Goal: Transaction & Acquisition: Subscribe to service/newsletter

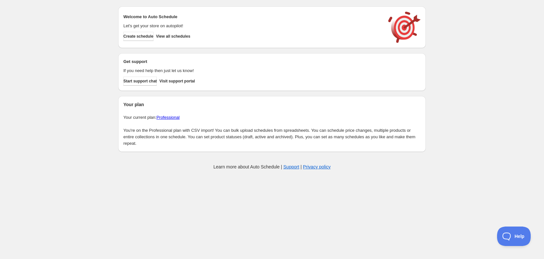
click at [170, 115] on link "Professional" at bounding box center [167, 117] width 23 height 5
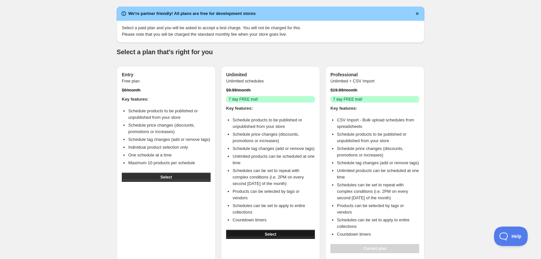
click at [270, 231] on span "Select" at bounding box center [270, 233] width 11 height 5
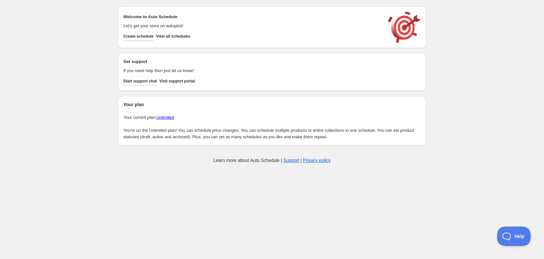
click at [167, 115] on link "Unlimited" at bounding box center [164, 117] width 17 height 5
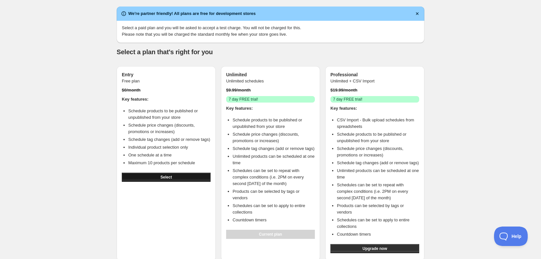
click at [176, 173] on button "Select" at bounding box center [166, 176] width 89 height 9
click at [356, 244] on button "Upgrade now" at bounding box center [374, 248] width 89 height 9
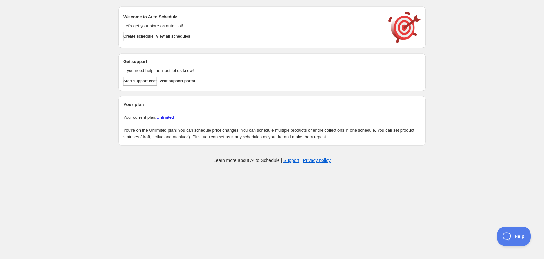
click at [164, 117] on link "Unlimited" at bounding box center [164, 117] width 17 height 5
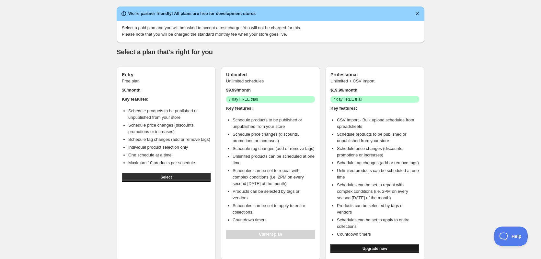
click at [381, 246] on span "Upgrade now" at bounding box center [375, 248] width 25 height 5
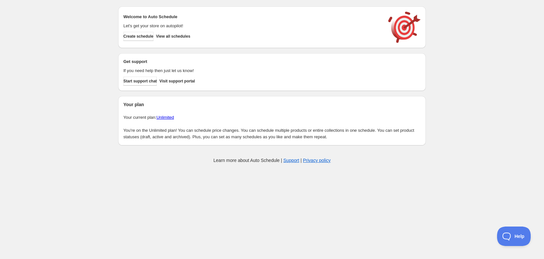
click at [166, 115] on link "Unlimited" at bounding box center [164, 117] width 17 height 5
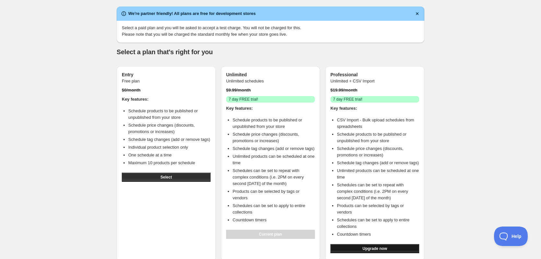
click at [359, 244] on button "Upgrade now" at bounding box center [374, 248] width 89 height 9
